Goal: Transaction & Acquisition: Subscribe to service/newsletter

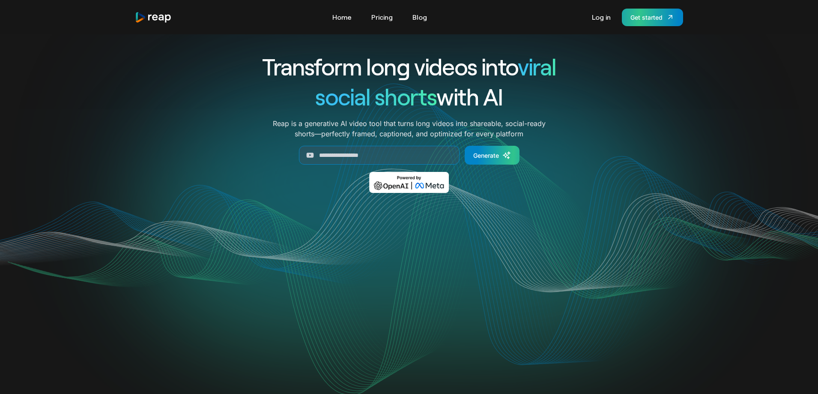
click at [646, 13] on div "Get started" at bounding box center [646, 17] width 32 height 9
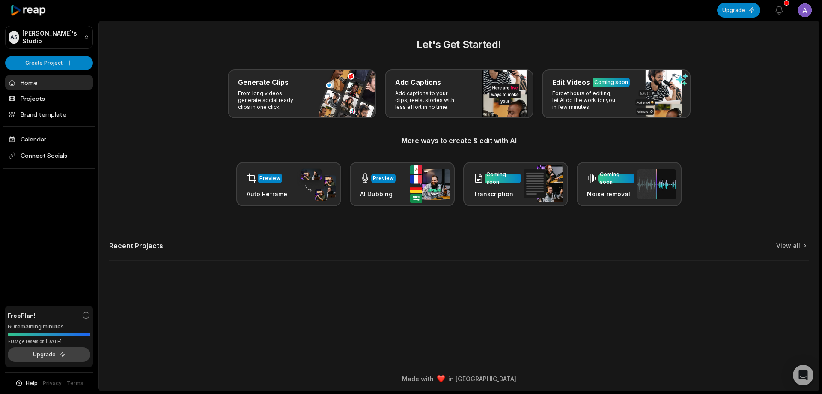
click at [38, 358] on button "Upgrade" at bounding box center [49, 354] width 83 height 15
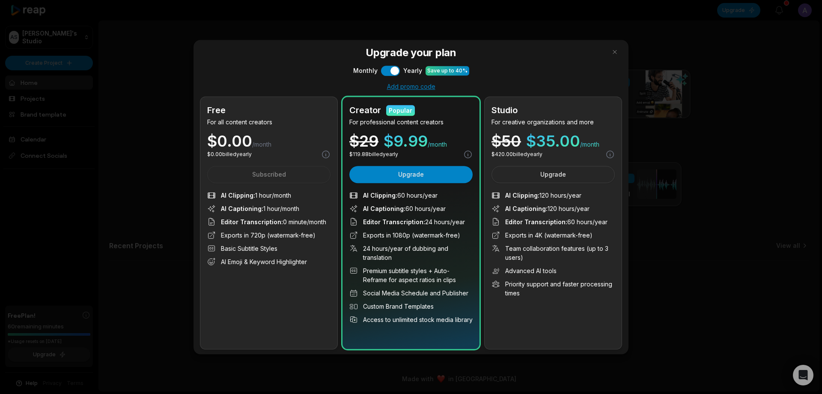
click at [388, 60] on div "Upgrade your plan Monthly Use setting Yearly Save up to 40% Add promo code Free…" at bounding box center [411, 197] width 435 height 314
click at [391, 66] on button "Use setting" at bounding box center [390, 71] width 19 height 10
click at [391, 69] on button "Use setting" at bounding box center [390, 71] width 19 height 10
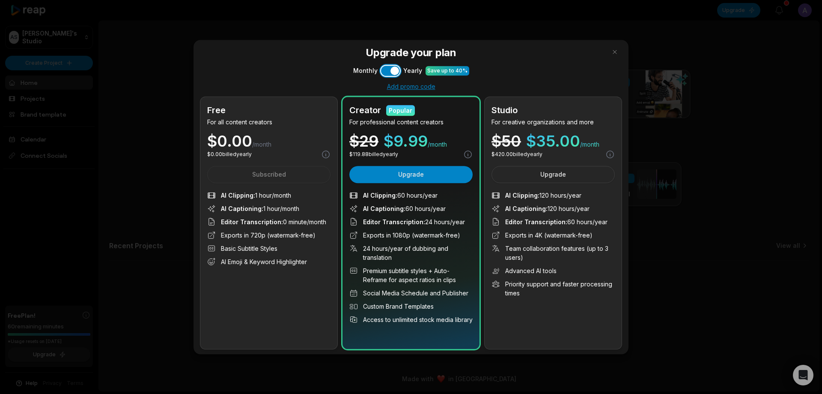
click at [391, 69] on button "Use setting" at bounding box center [390, 71] width 19 height 10
click at [394, 76] on div "Upgrade your plan Monthly Use setting Yearly Save up to 40% Add promo code Free…" at bounding box center [411, 197] width 435 height 314
click at [389, 70] on button "Use setting" at bounding box center [390, 71] width 19 height 10
drag, startPoint x: 379, startPoint y: 136, endPoint x: 428, endPoint y: 141, distance: 48.7
click at [428, 141] on div "$ 29 $ 9.99 /month" at bounding box center [410, 140] width 123 height 15
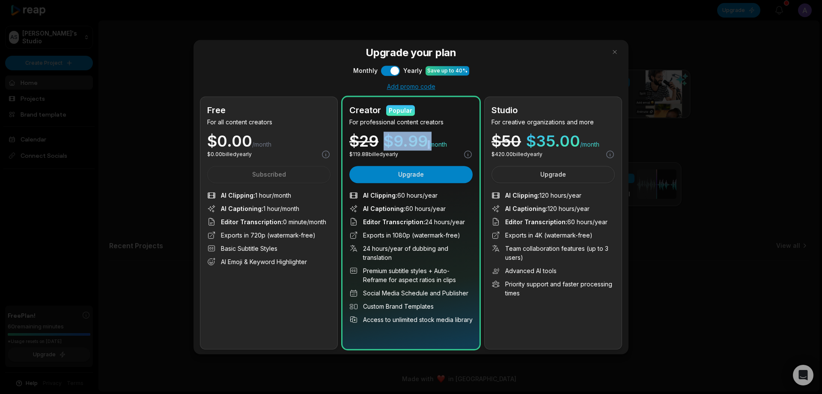
click at [418, 142] on span "$ 9.99" at bounding box center [406, 140] width 44 height 15
click at [392, 85] on div "Add promo code" at bounding box center [410, 87] width 421 height 8
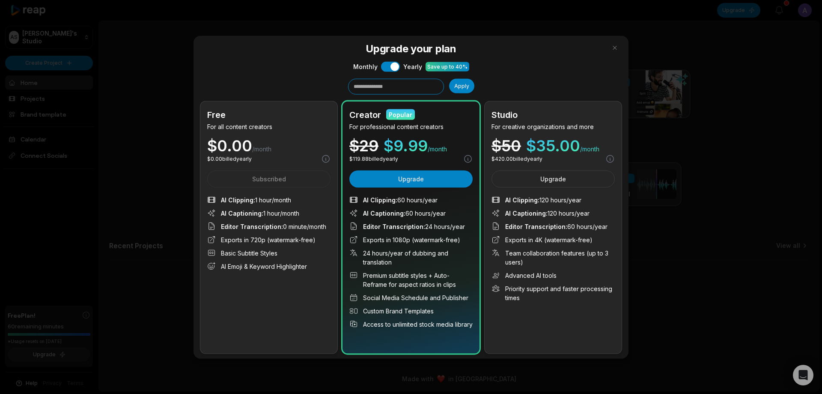
click at [392, 85] on input "text" at bounding box center [396, 86] width 96 height 16
click at [392, 65] on button "Use setting" at bounding box center [390, 66] width 19 height 10
click at [385, 74] on div "Upgrade your plan Monthly Use setting Yearly Save up to 40% Apply Free For all …" at bounding box center [411, 197] width 435 height 322
click at [390, 66] on button "Use setting" at bounding box center [390, 66] width 19 height 10
drag, startPoint x: 344, startPoint y: 156, endPoint x: 404, endPoint y: 160, distance: 60.1
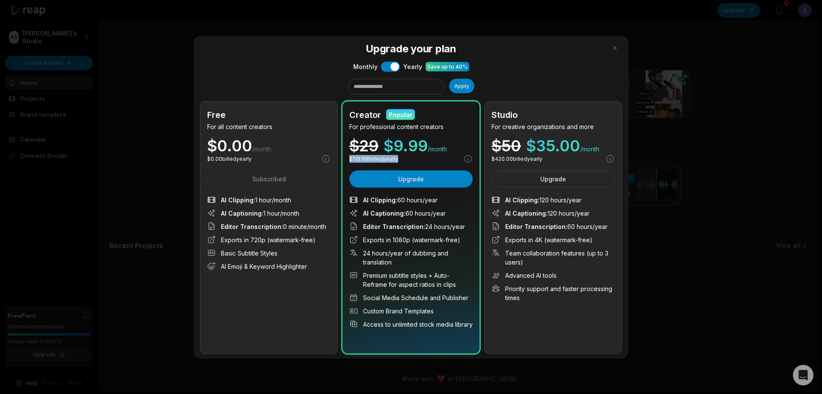
click at [404, 160] on div "Creator Popular For professional content creators $ 29 $ 9.99 /month $ 119.88 b…" at bounding box center [411, 227] width 137 height 252
click at [379, 158] on p "$ 119.88 billed yearly" at bounding box center [373, 159] width 49 height 8
click at [393, 67] on button "Use setting" at bounding box center [390, 66] width 19 height 10
drag, startPoint x: 396, startPoint y: 202, endPoint x: 438, endPoint y: 203, distance: 42.0
click at [438, 203] on span "AI Clipping : 5 hours/month" at bounding box center [400, 199] width 75 height 9
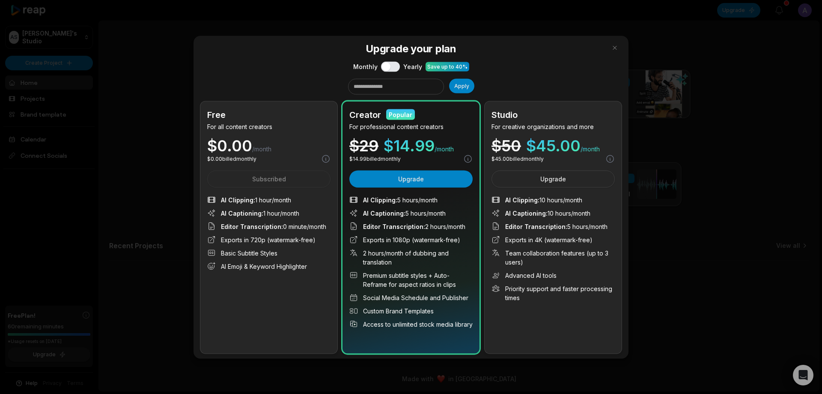
click at [417, 199] on span "AI Clipping : 5 hours/month" at bounding box center [400, 199] width 75 height 9
drag, startPoint x: 254, startPoint y: 200, endPoint x: 294, endPoint y: 197, distance: 39.5
click at [294, 197] on li "AI Clipping : 1 hour/month" at bounding box center [268, 199] width 123 height 9
click at [285, 198] on span "AI Clipping : 1 hour/month" at bounding box center [256, 199] width 70 height 9
click at [612, 44] on button "button" at bounding box center [615, 48] width 14 height 14
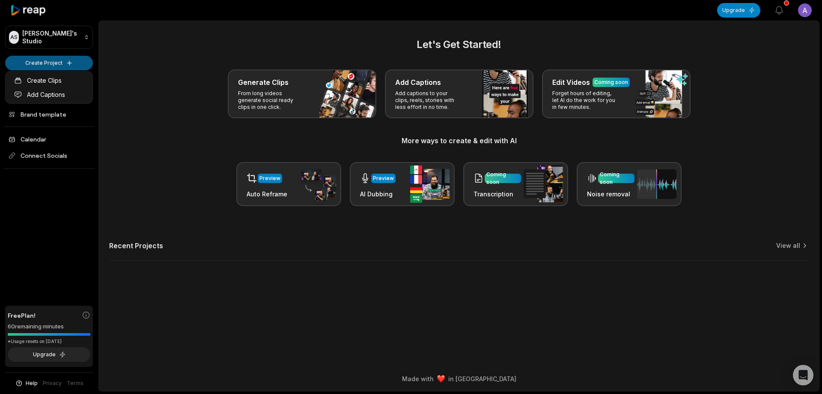
click at [78, 65] on html "АS Адиль's Studio Create Project Home Projects Brand template Calendar Connect …" at bounding box center [411, 197] width 822 height 394
click at [160, 126] on html "АS Адиль's Studio Create Project Home Projects Brand template Calendar Connect …" at bounding box center [411, 197] width 822 height 394
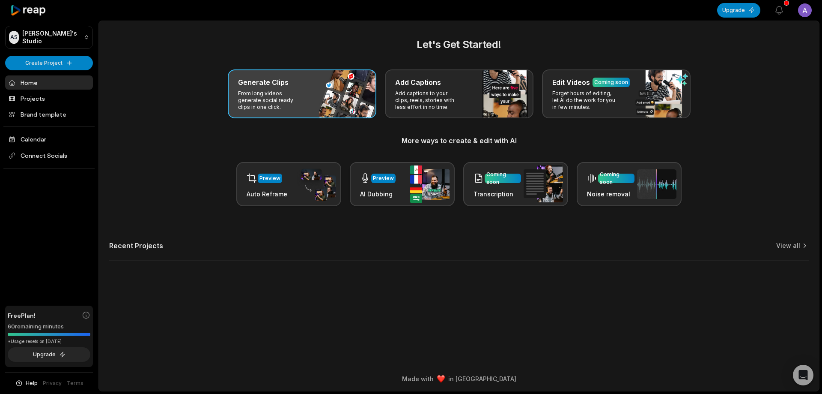
click at [287, 106] on p "From long videos generate social ready clips in one click." at bounding box center [271, 100] width 66 height 21
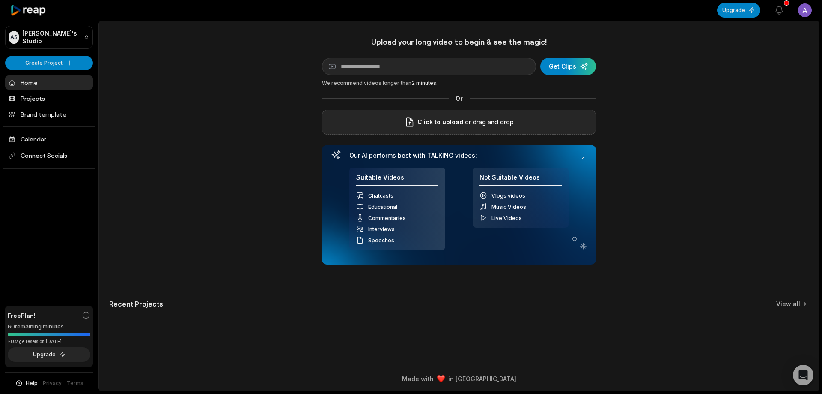
click at [393, 120] on div "Click to upload or drag and drop" at bounding box center [459, 122] width 274 height 25
